Goal: Transaction & Acquisition: Purchase product/service

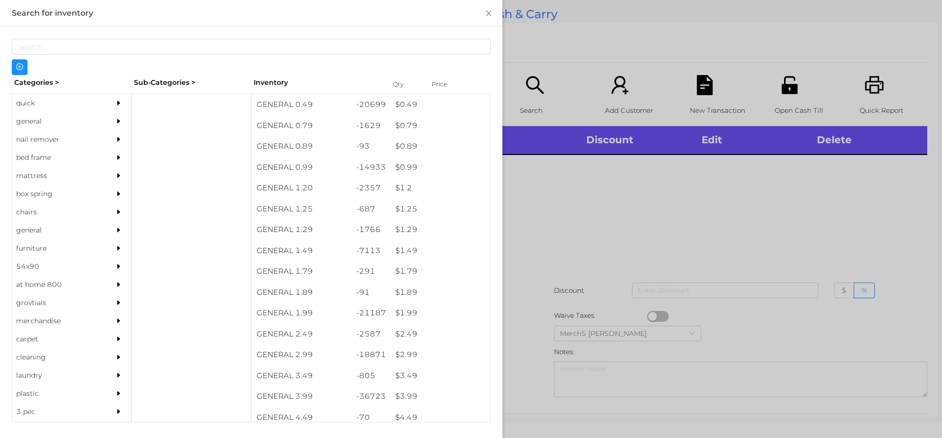
click at [117, 121] on icon "icon: caret-right" at bounding box center [118, 121] width 3 height 5
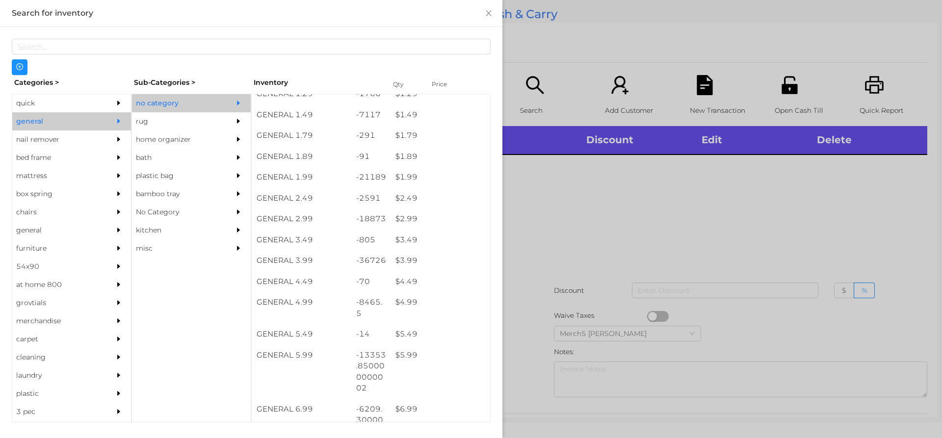
scroll to position [136, 0]
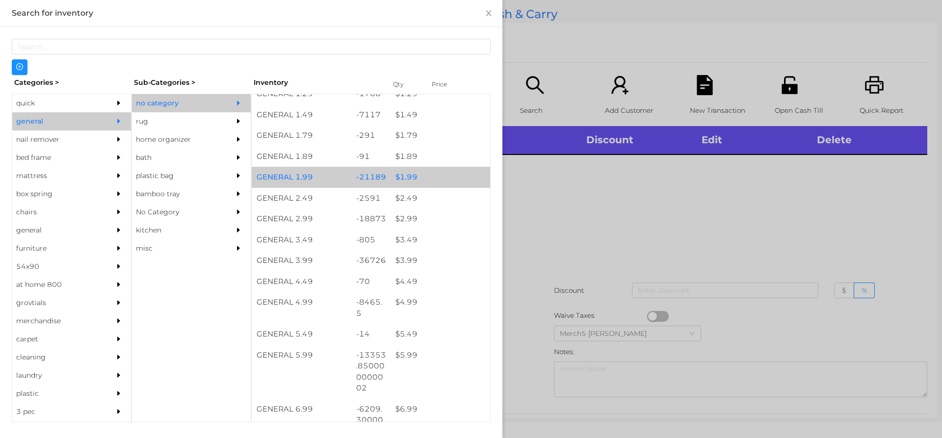
click at [439, 176] on div "$ 1.99" at bounding box center [441, 177] width 100 height 21
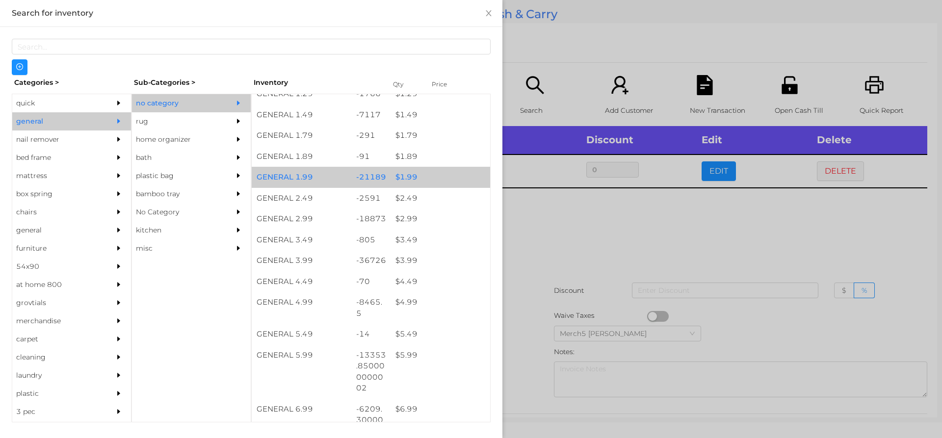
click at [452, 175] on div "$ 1.99" at bounding box center [441, 177] width 100 height 21
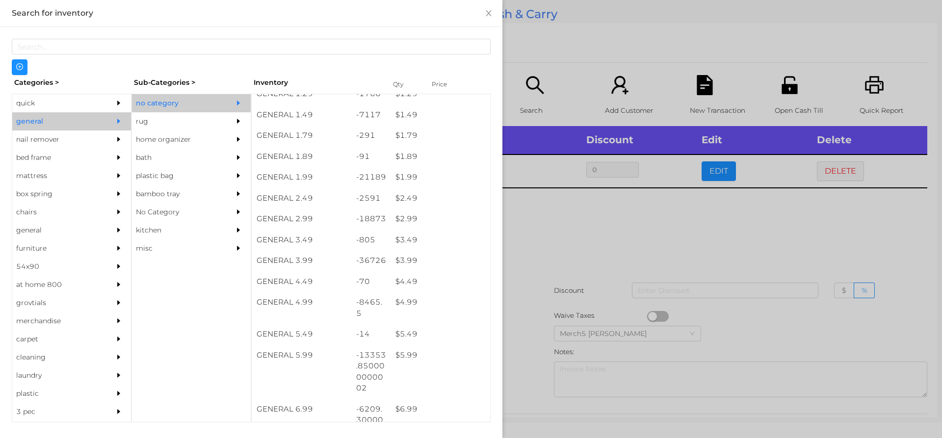
click at [608, 231] on div at bounding box center [471, 219] width 942 height 438
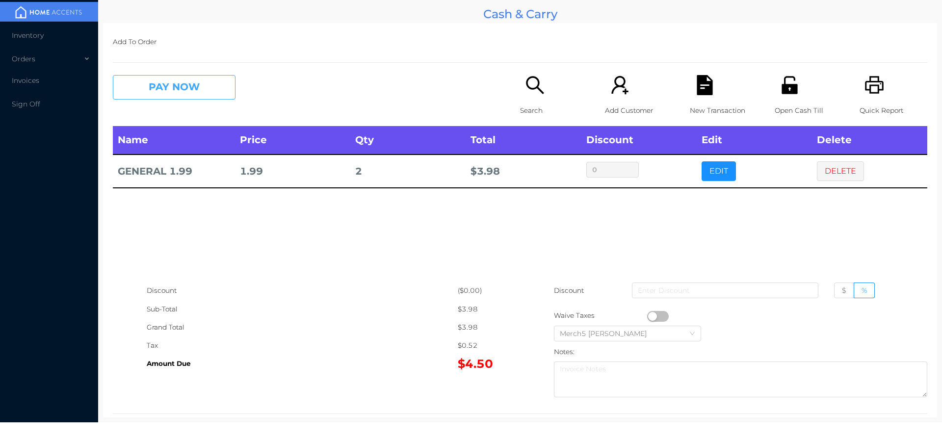
click at [217, 77] on button "PAY NOW" at bounding box center [174, 87] width 123 height 25
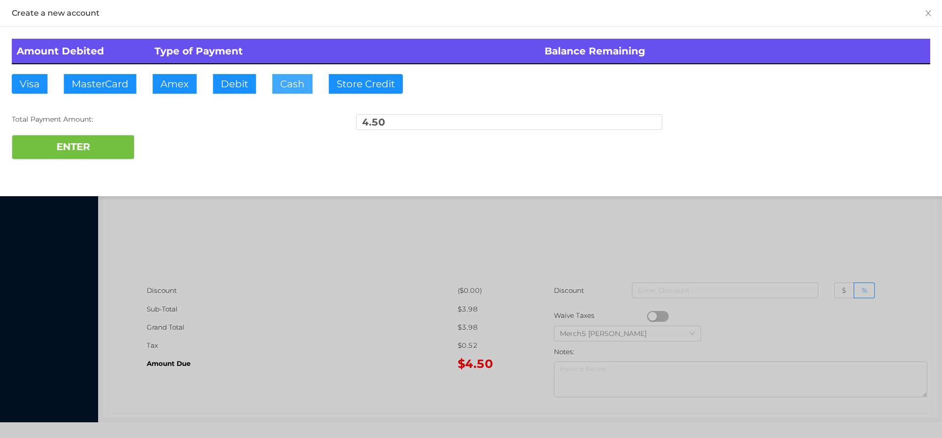
click at [290, 84] on button "Cash" at bounding box center [292, 84] width 40 height 20
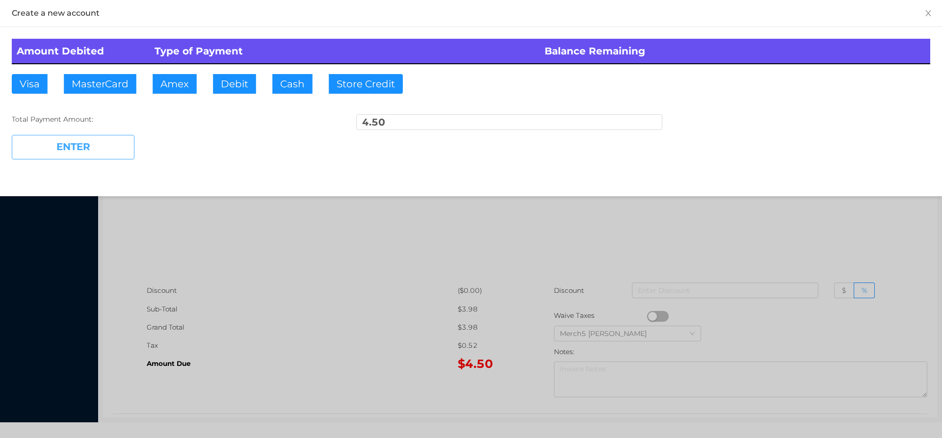
click at [117, 144] on button "ENTER" at bounding box center [73, 147] width 123 height 25
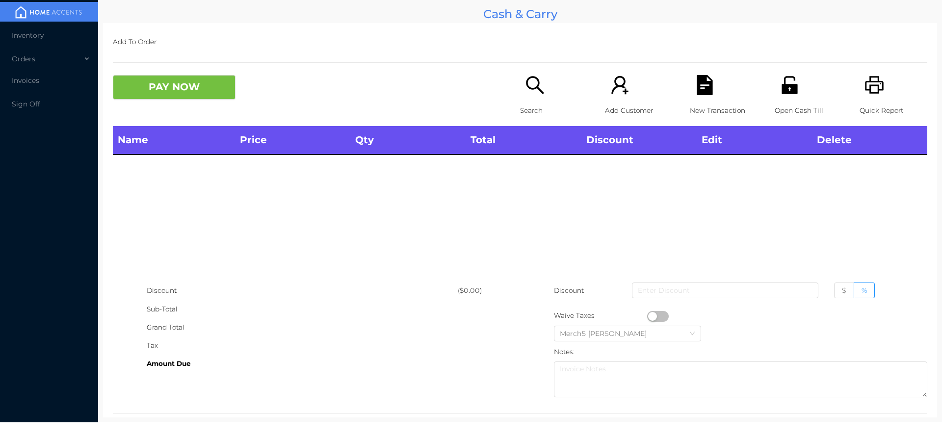
click at [550, 93] on div "Search" at bounding box center [554, 100] width 68 height 51
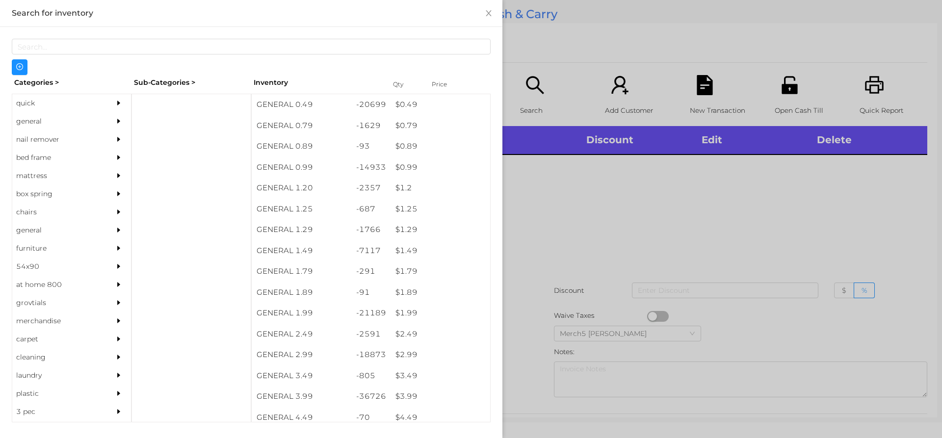
click at [117, 121] on icon "icon: caret-right" at bounding box center [118, 121] width 3 height 5
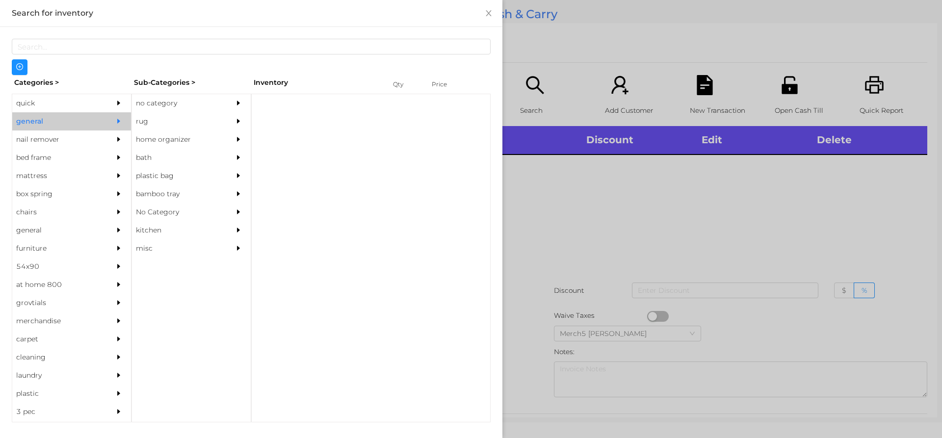
click at [225, 105] on div "no category" at bounding box center [191, 103] width 119 height 18
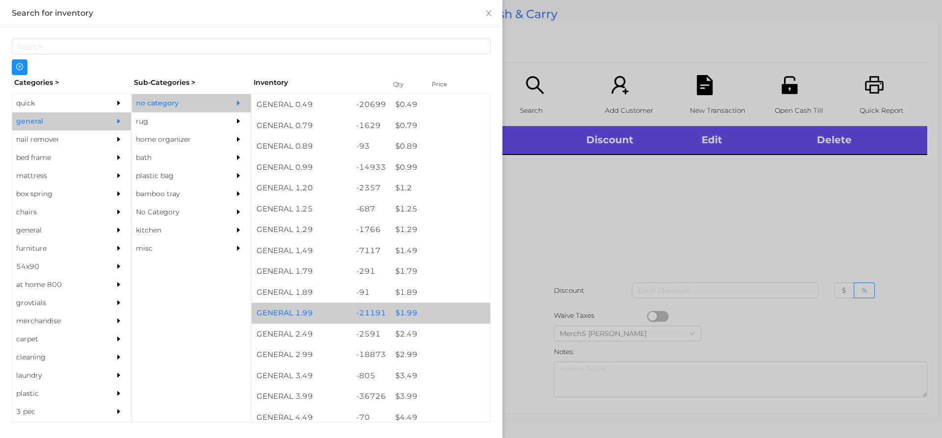
click at [441, 308] on div "$ 1.99" at bounding box center [441, 313] width 100 height 21
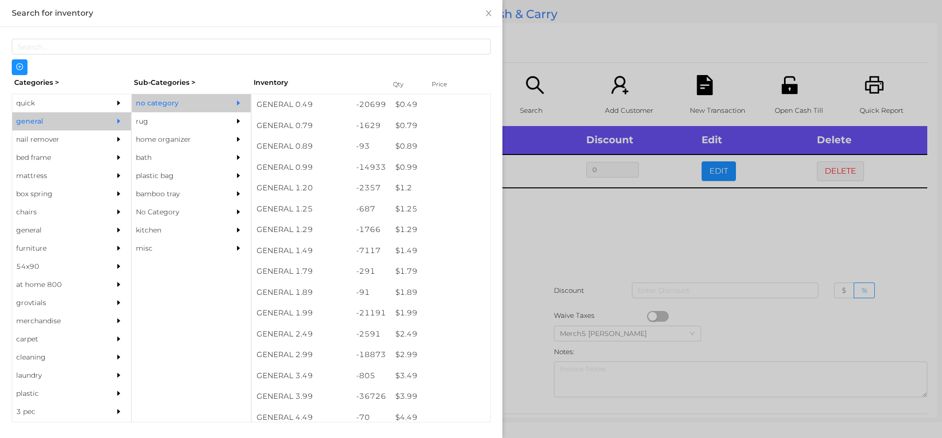
click at [613, 252] on div at bounding box center [471, 219] width 942 height 438
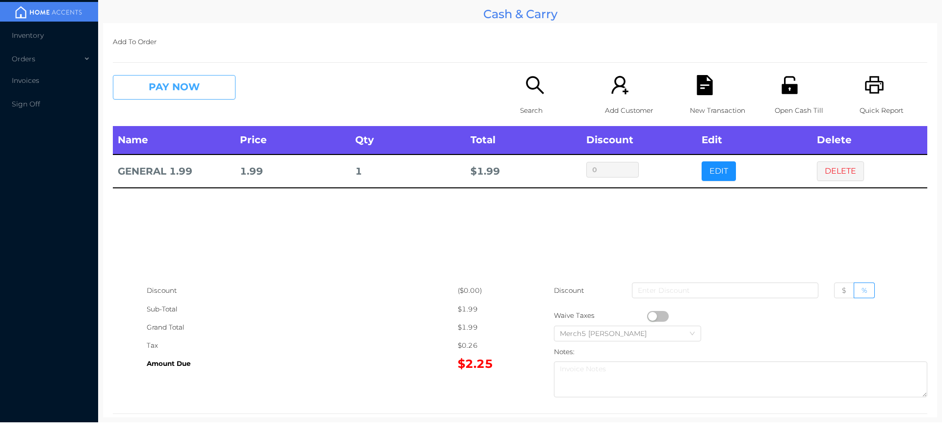
click at [205, 89] on button "PAY NOW" at bounding box center [174, 87] width 123 height 25
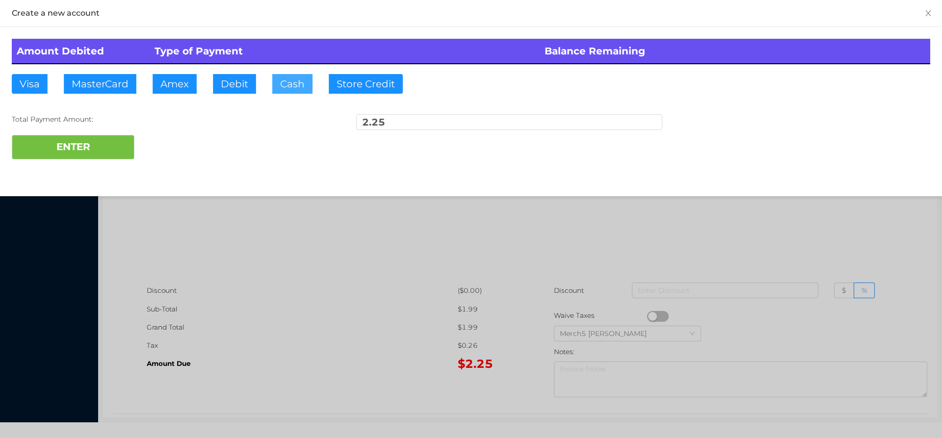
click at [289, 89] on button "Cash" at bounding box center [292, 84] width 40 height 20
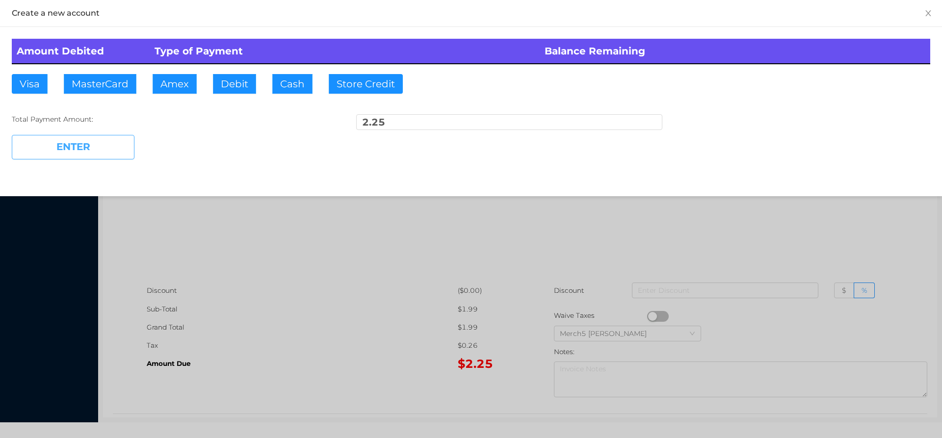
click at [118, 144] on button "ENTER" at bounding box center [73, 147] width 123 height 25
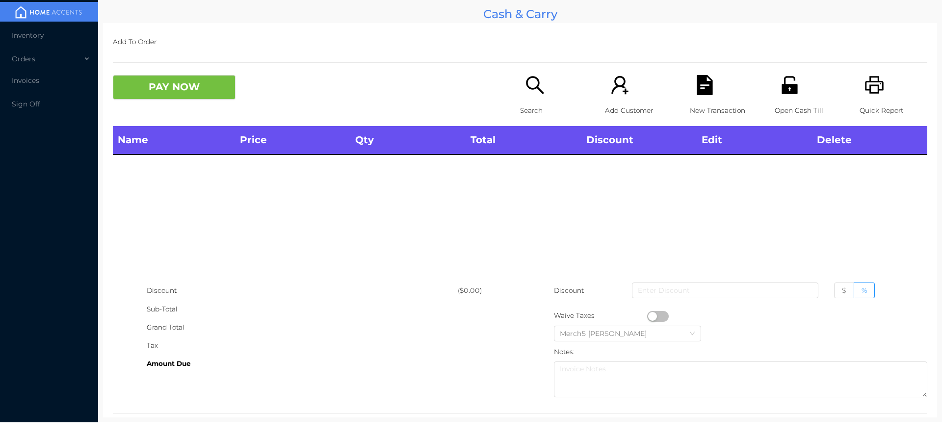
click at [866, 82] on icon "icon: printer" at bounding box center [874, 85] width 19 height 18
drag, startPoint x: 520, startPoint y: 88, endPoint x: 528, endPoint y: 95, distance: 10.8
click at [528, 95] on div "Search" at bounding box center [554, 100] width 68 height 51
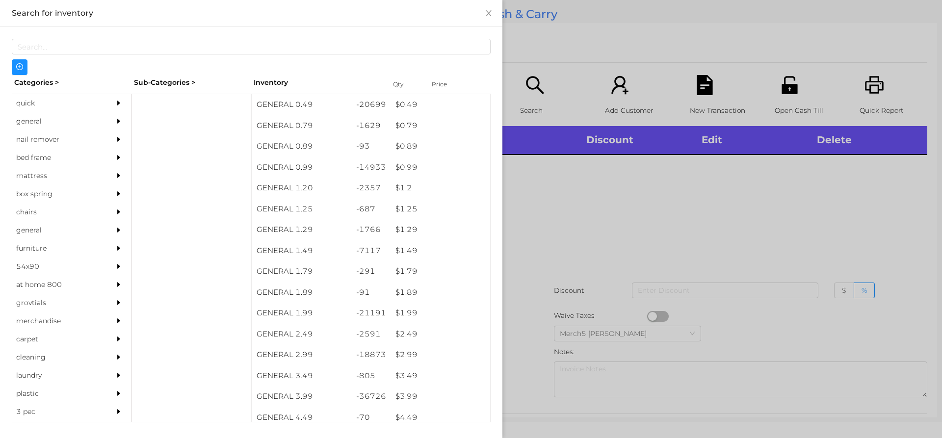
drag, startPoint x: 104, startPoint y: 124, endPoint x: 300, endPoint y: 123, distance: 196.3
click at [105, 124] on div "general" at bounding box center [71, 121] width 119 height 18
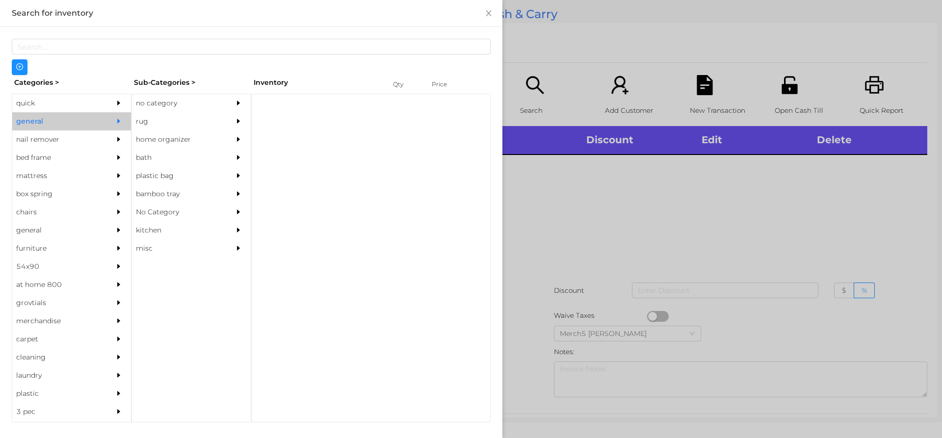
drag, startPoint x: 236, startPoint y: 100, endPoint x: 388, endPoint y: 138, distance: 156.2
click at [236, 100] on icon "icon: caret-right" at bounding box center [238, 103] width 7 height 7
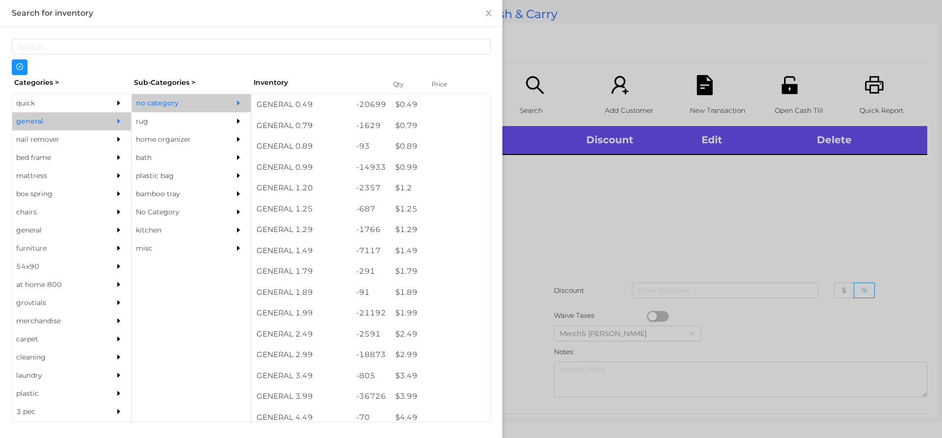
click at [583, 222] on div at bounding box center [471, 219] width 942 height 438
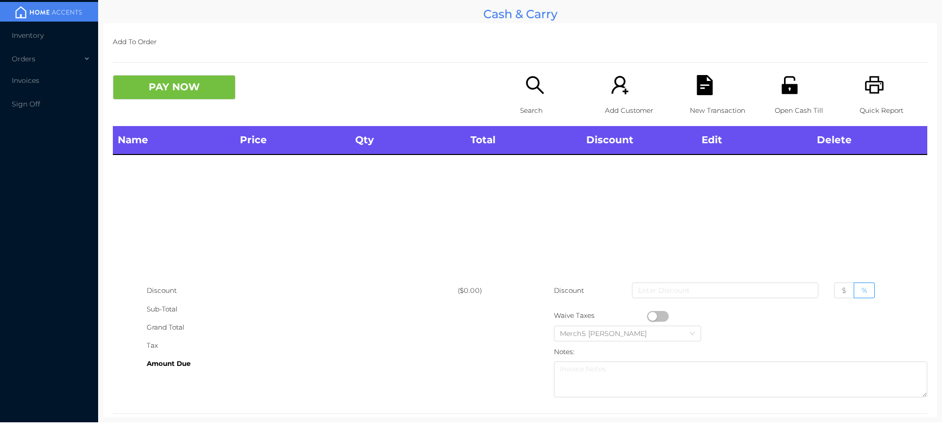
click at [880, 92] on div "Quick Report" at bounding box center [894, 100] width 68 height 51
click at [782, 90] on icon "icon: unlock" at bounding box center [790, 85] width 16 height 18
click at [779, 96] on div "Open Cash Till" at bounding box center [809, 100] width 68 height 51
click at [879, 82] on div "Quick Report" at bounding box center [894, 100] width 68 height 51
